Goal: Book appointment/travel/reservation

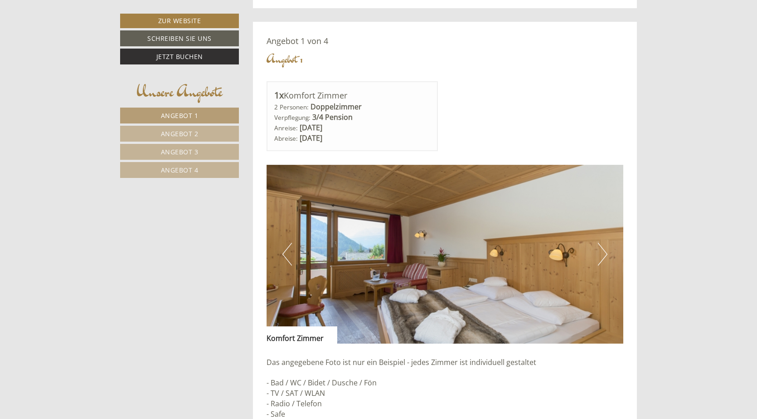
scroll to position [726, 0]
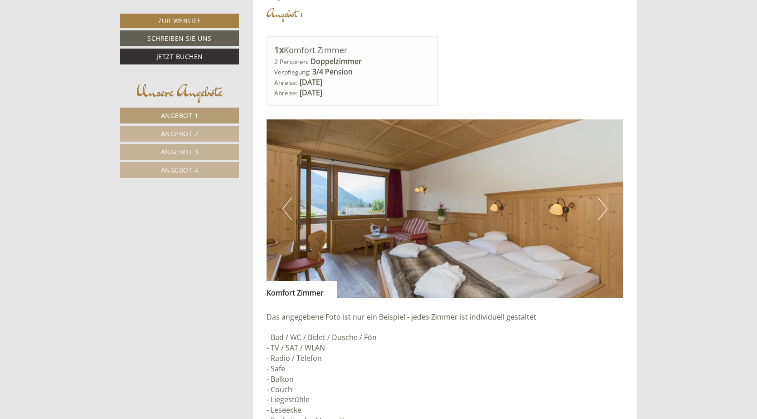
click at [604, 209] on button "Next" at bounding box center [603, 208] width 10 height 23
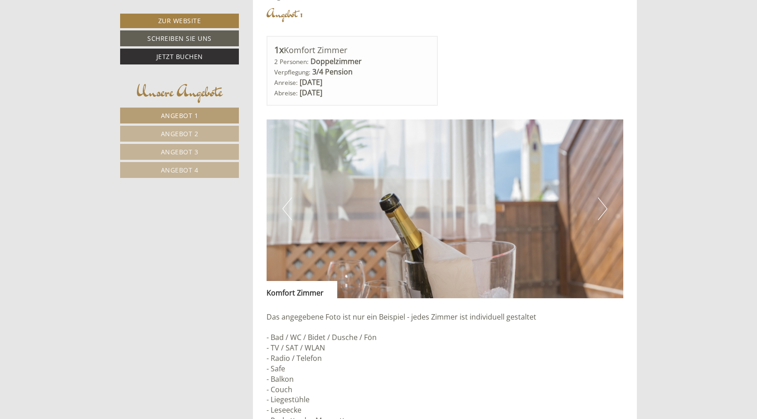
click at [604, 209] on button "Next" at bounding box center [603, 208] width 10 height 23
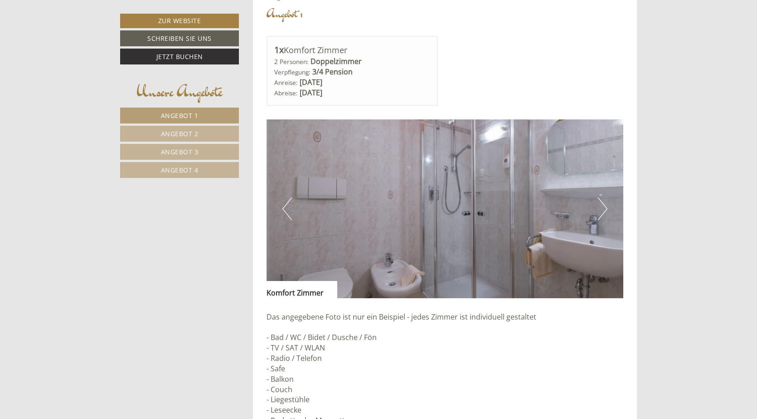
click at [604, 209] on button "Next" at bounding box center [603, 208] width 10 height 23
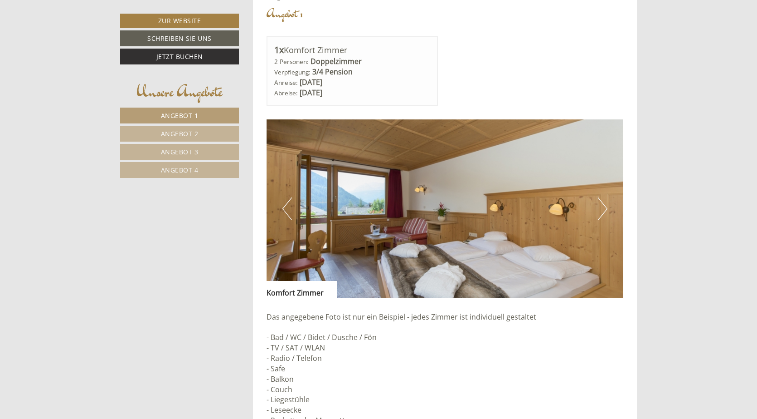
click at [604, 209] on button "Next" at bounding box center [603, 208] width 10 height 23
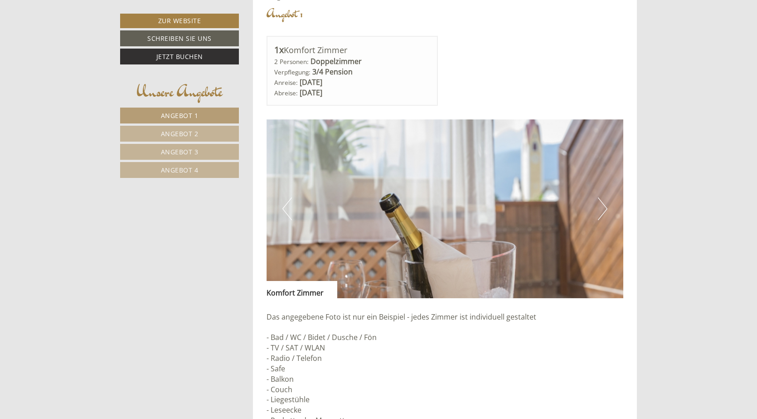
click at [604, 209] on button "Next" at bounding box center [603, 208] width 10 height 23
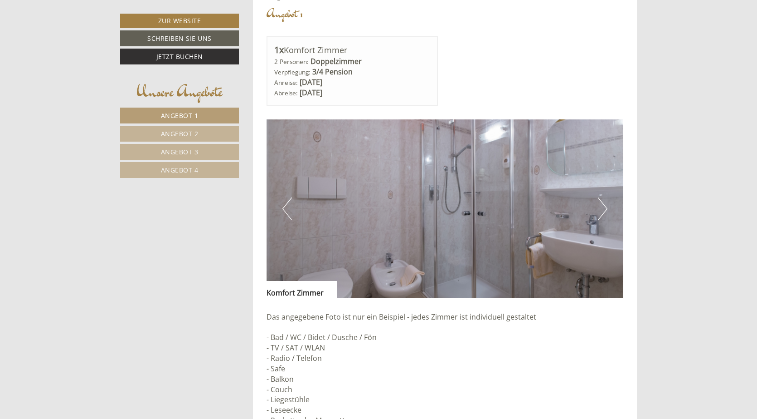
click at [604, 209] on button "Next" at bounding box center [603, 208] width 10 height 23
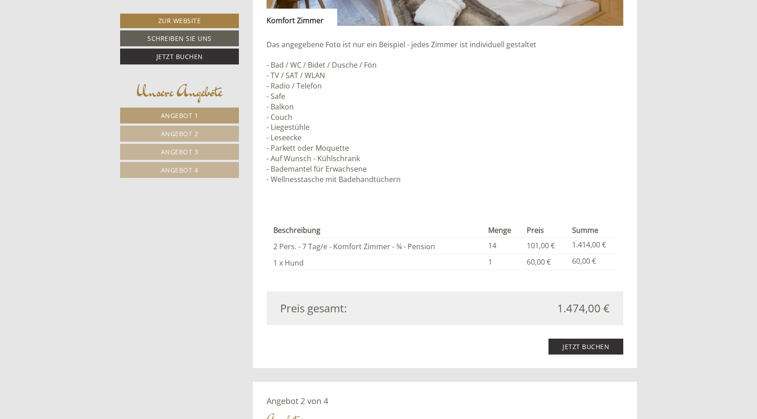
scroll to position [1043, 0]
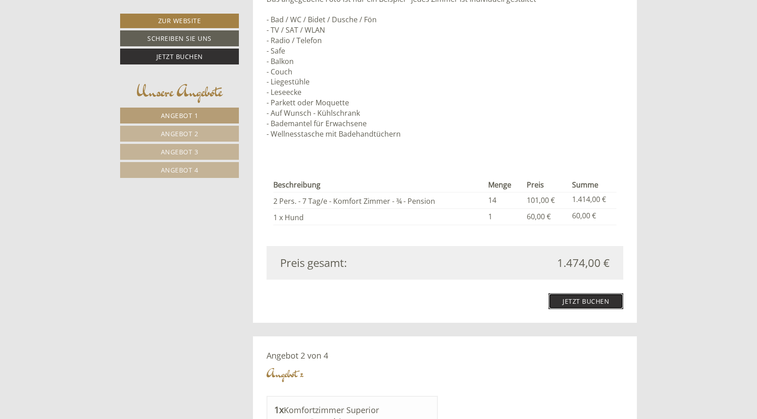
click at [592, 304] on link "Jetzt buchen" at bounding box center [586, 301] width 75 height 16
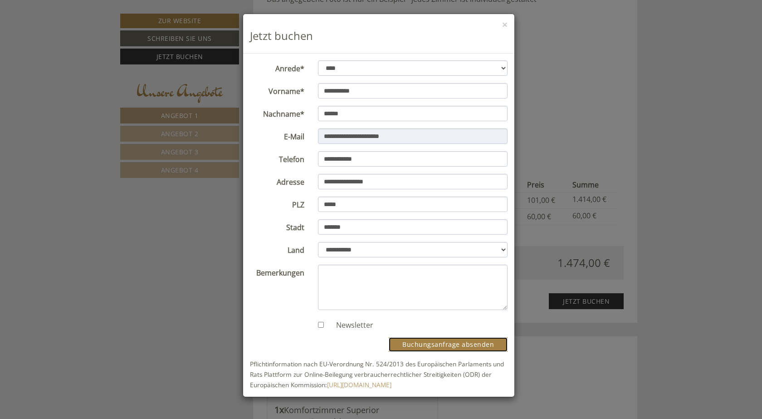
click at [457, 346] on button "Buchungsanfrage absenden" at bounding box center [448, 344] width 119 height 15
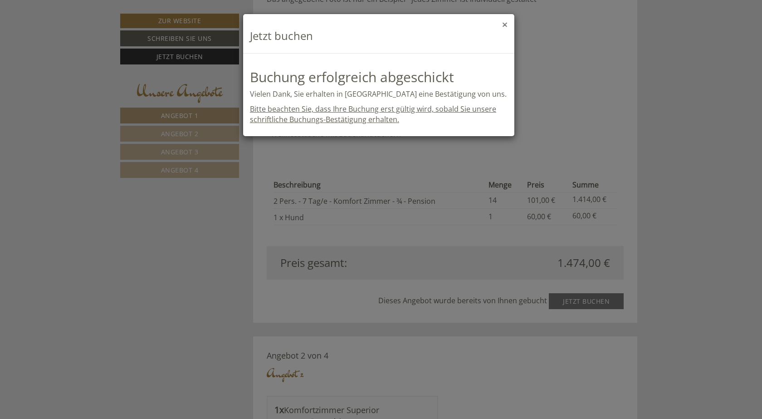
click at [506, 26] on button "×" at bounding box center [504, 25] width 5 height 10
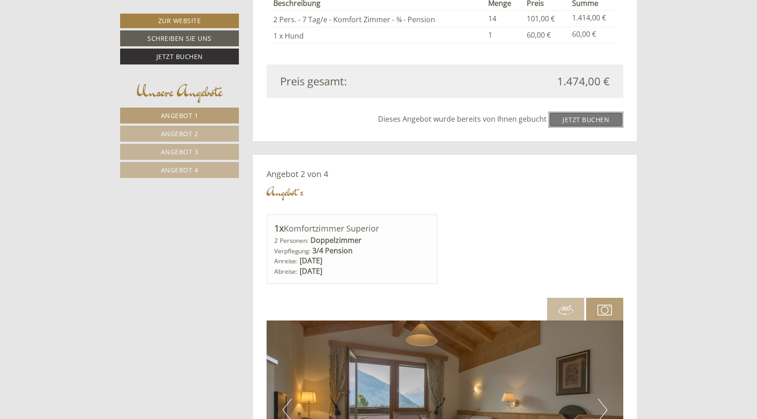
scroll to position [1088, 0]
